Goal: Transaction & Acquisition: Purchase product/service

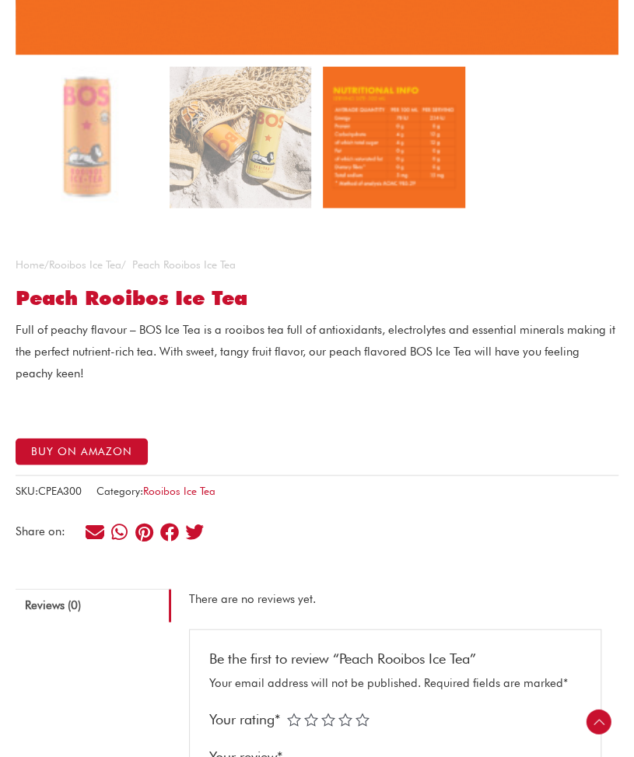
scroll to position [663, 0]
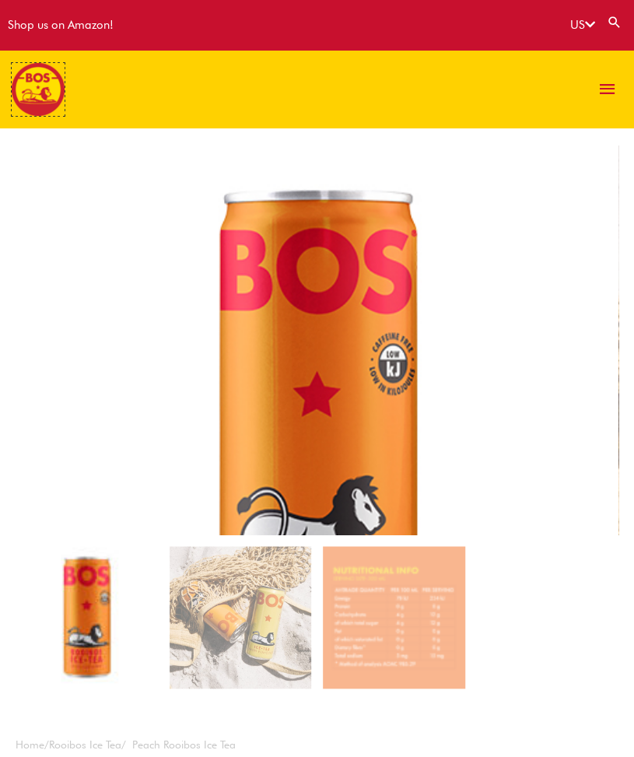
click at [50, 85] on img at bounding box center [38, 89] width 53 height 53
